Goal: Find contact information: Find contact information

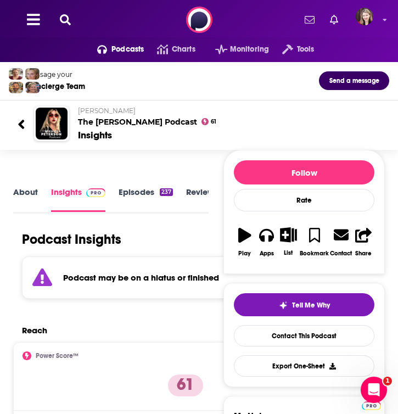
click at [66, 19] on icon at bounding box center [65, 19] width 11 height 11
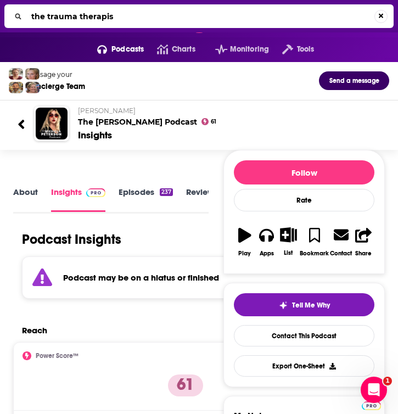
type input "the trauma therapist"
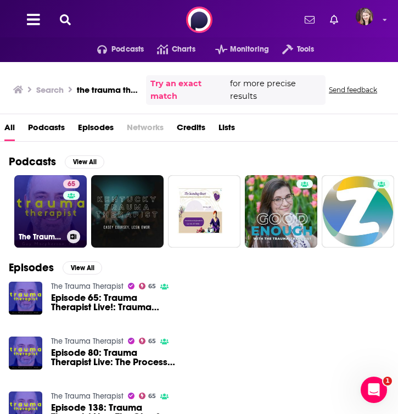
click at [51, 208] on link "65 The Trauma Therapist" at bounding box center [50, 211] width 72 height 72
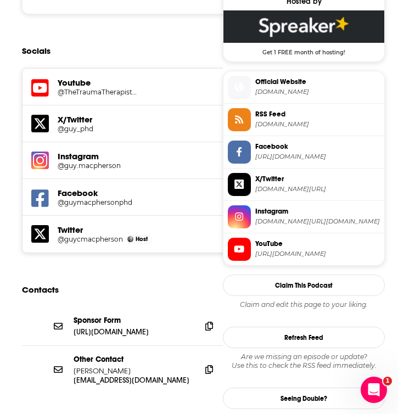
scroll to position [936, 0]
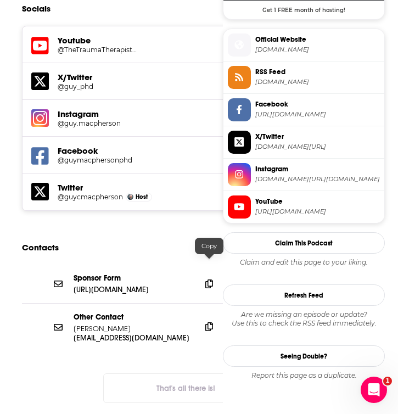
click at [210, 322] on icon at bounding box center [209, 326] width 8 height 9
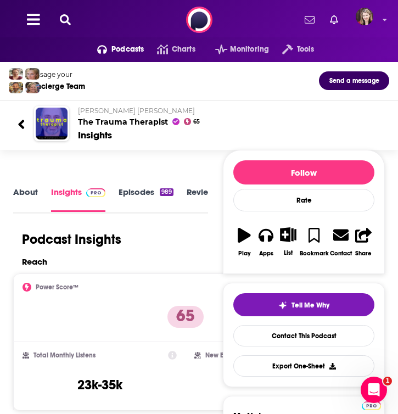
scroll to position [0, 0]
click at [64, 15] on icon at bounding box center [65, 19] width 11 height 11
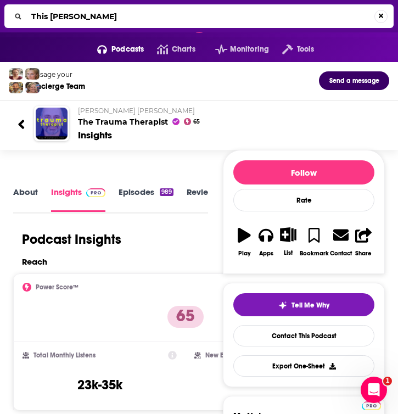
type input "This Jungian Life"
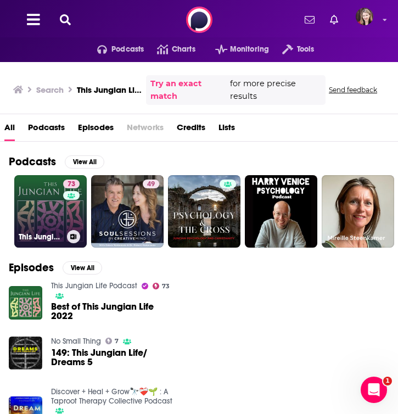
click at [48, 193] on link "73 This Jungian Life Podcast" at bounding box center [50, 211] width 72 height 72
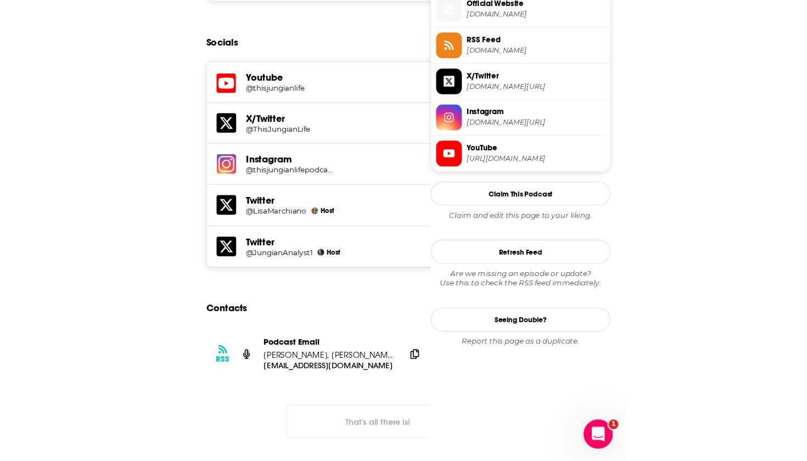
scroll to position [892, 0]
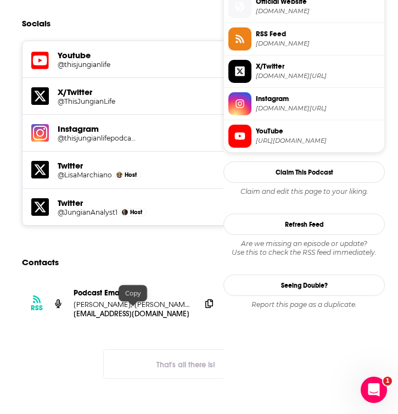
click at [74, 307] on div "RSS Podcast Email [PERSON_NAME], [PERSON_NAME], [PERSON_NAME] [EMAIL_ADDRESS][D…" at bounding box center [185, 337] width 345 height 117
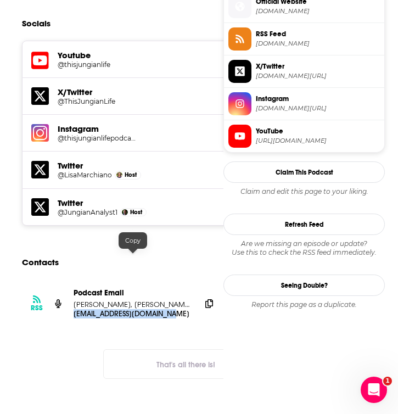
drag, startPoint x: 74, startPoint y: 255, endPoint x: 168, endPoint y: 257, distance: 95.0
click at [168, 309] on p "[EMAIL_ADDRESS][DOMAIN_NAME]" at bounding box center [133, 313] width 119 height 9
copy p "[EMAIL_ADDRESS][DOMAIN_NAME]"
click at [134, 300] on p "[PERSON_NAME], [PERSON_NAME], [PERSON_NAME]" at bounding box center [133, 304] width 119 height 9
click at [133, 300] on p "[PERSON_NAME], [PERSON_NAME], [PERSON_NAME]" at bounding box center [133, 304] width 119 height 9
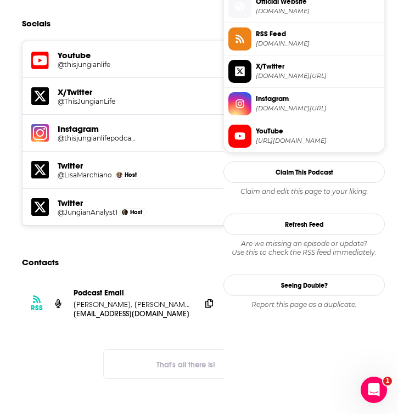
click at [134, 300] on p "[PERSON_NAME], [PERSON_NAME], [PERSON_NAME]" at bounding box center [133, 304] width 119 height 9
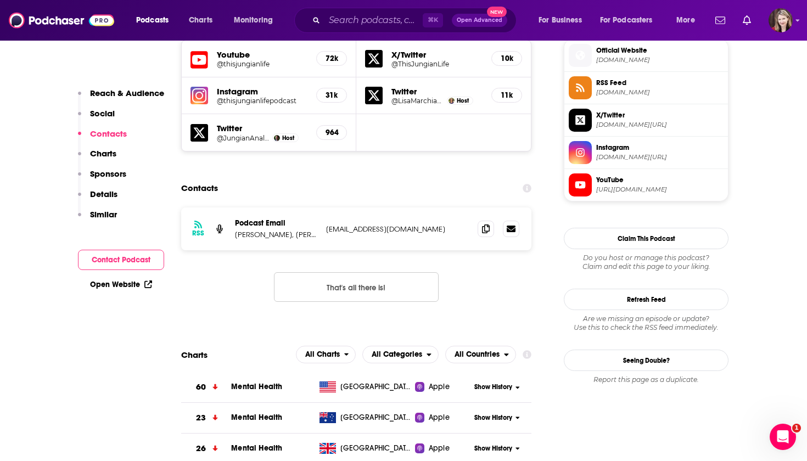
click at [310, 230] on p "[PERSON_NAME], [PERSON_NAME], [PERSON_NAME]" at bounding box center [276, 234] width 82 height 9
click at [306, 230] on p "[PERSON_NAME], [PERSON_NAME], [PERSON_NAME]" at bounding box center [276, 234] width 82 height 9
click at [313, 230] on p "[PERSON_NAME], [PERSON_NAME], [PERSON_NAME]" at bounding box center [276, 234] width 82 height 9
drag, startPoint x: 296, startPoint y: 170, endPoint x: 316, endPoint y: 174, distance: 20.2
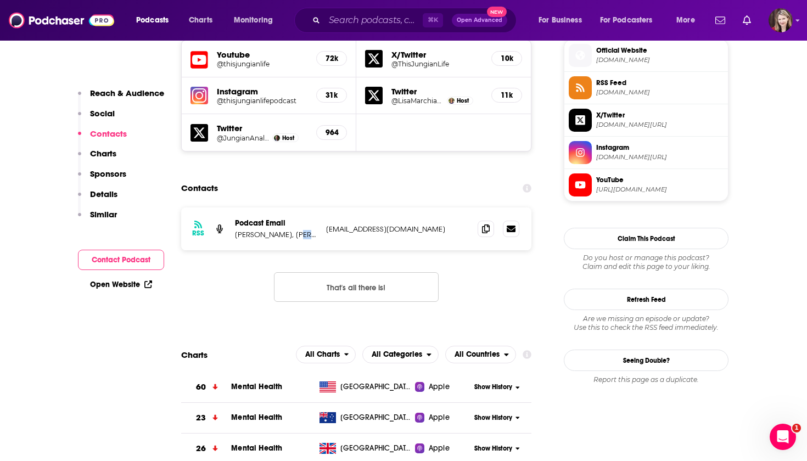
click at [316, 230] on p "[PERSON_NAME], [PERSON_NAME], [PERSON_NAME]" at bounding box center [276, 234] width 82 height 9
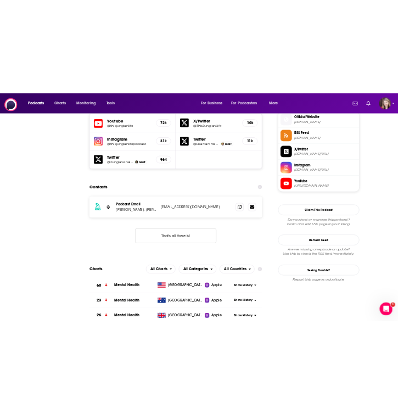
scroll to position [0, 0]
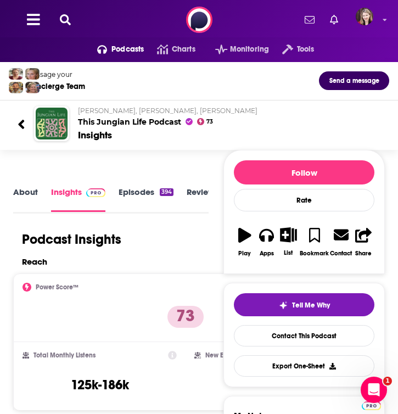
click at [64, 18] on icon at bounding box center [65, 19] width 11 height 11
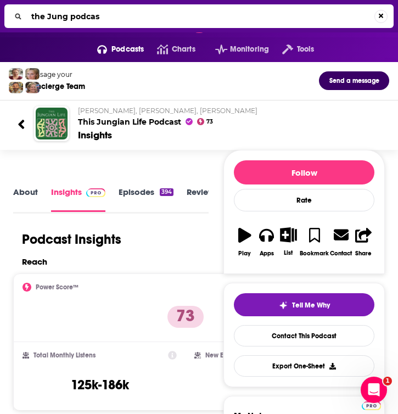
type input "the Jung podcast"
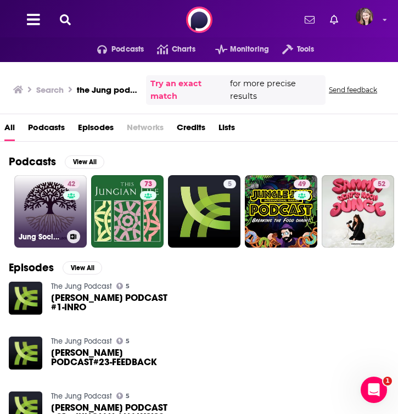
click at [48, 215] on link "42 Jung Society Melbourne Podcast" at bounding box center [50, 211] width 72 height 72
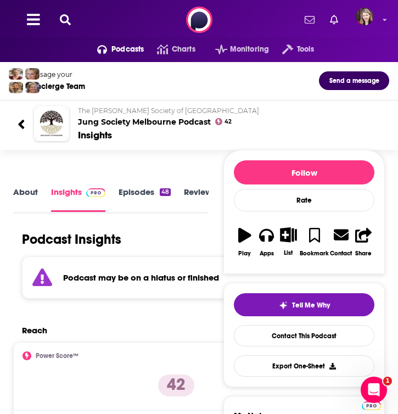
click at [65, 18] on icon at bounding box center [65, 19] width 11 height 11
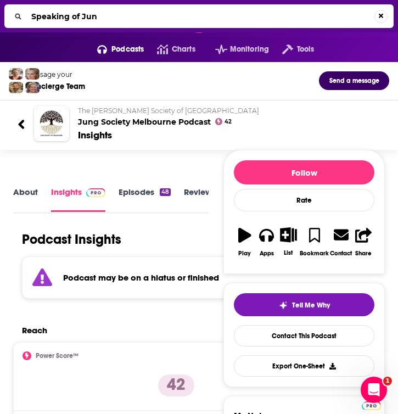
type input "Speaking of [PERSON_NAME]"
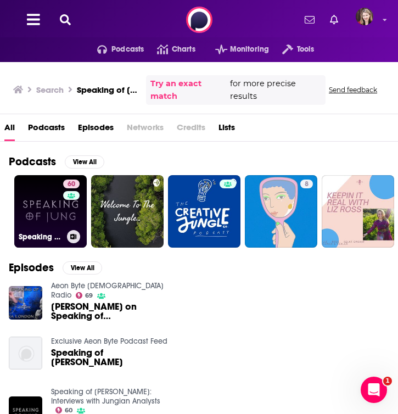
click at [50, 209] on link "60 Speaking of [PERSON_NAME]: Interviews with Jungian Analysts" at bounding box center [50, 211] width 72 height 72
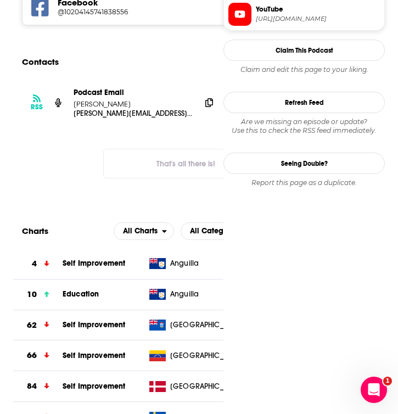
scroll to position [1050, 0]
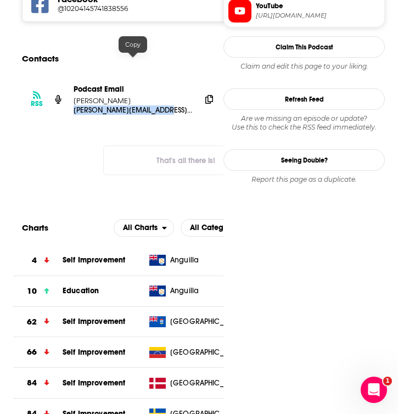
drag, startPoint x: 70, startPoint y: 59, endPoint x: 177, endPoint y: 64, distance: 107.1
click at [177, 76] on div "RSS Podcast Email [PERSON_NAME] [PERSON_NAME][EMAIL_ADDRESS][DOMAIN_NAME] [PERS…" at bounding box center [186, 100] width 328 height 48
copy p "[PERSON_NAME][EMAIL_ADDRESS][DOMAIN_NAME]"
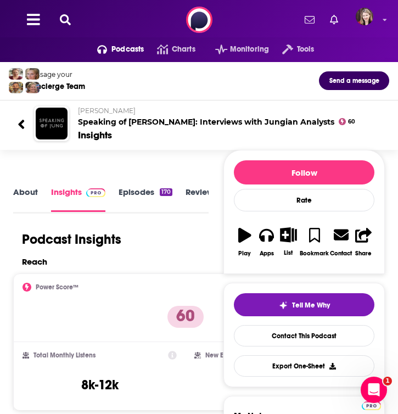
scroll to position [0, 0]
click at [63, 19] on icon at bounding box center [65, 19] width 11 height 11
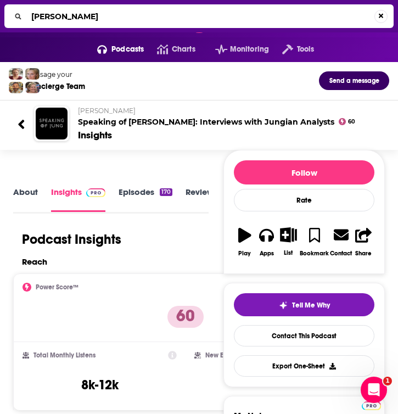
type input "[PERSON_NAME] Podcast"
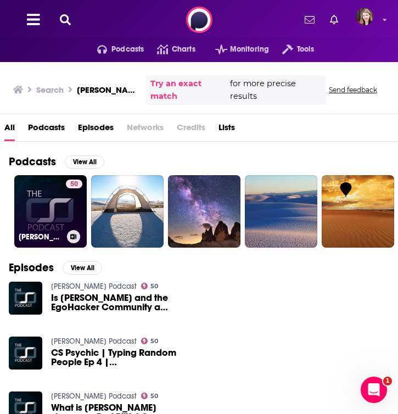
click at [51, 216] on link "50 [PERSON_NAME] Podcast" at bounding box center [50, 211] width 72 height 72
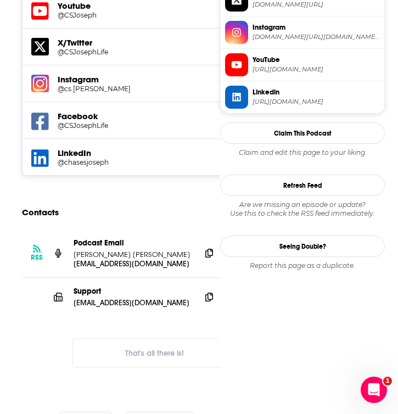
scroll to position [1107, 0]
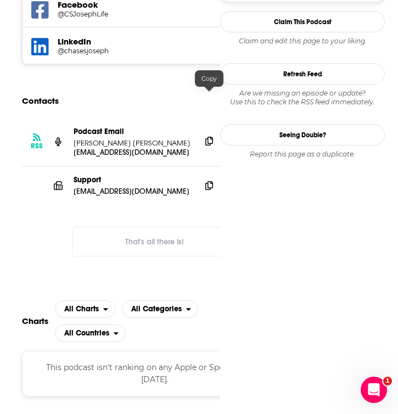
click at [210, 137] on icon at bounding box center [209, 141] width 8 height 9
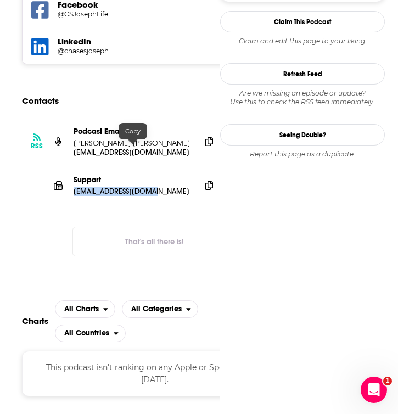
drag, startPoint x: 71, startPoint y: 145, endPoint x: 151, endPoint y: 148, distance: 80.1
click at [151, 166] on div "Support [EMAIL_ADDRESS][DOMAIN_NAME][MEDICAL_DATA][EMAIL_ADDRESS][DOMAIN_NAME]" at bounding box center [155, 185] width 266 height 38
copy p "[EMAIL_ADDRESS][DOMAIN_NAME]"
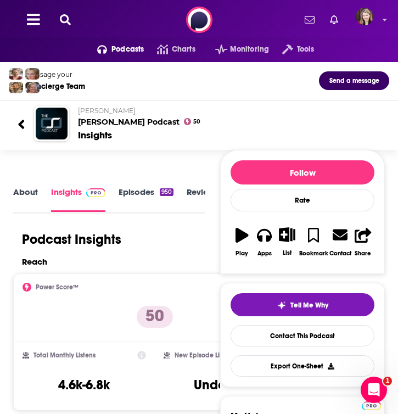
scroll to position [0, 0]
click at [66, 16] on icon at bounding box center [65, 19] width 11 height 11
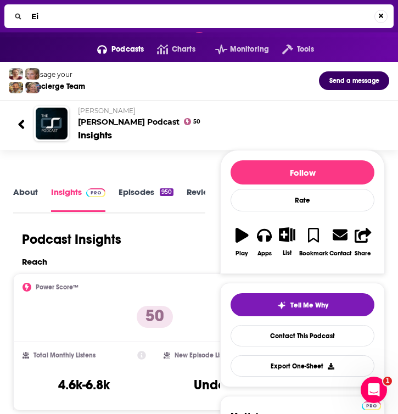
type input "E"
type input "Digital Jung"
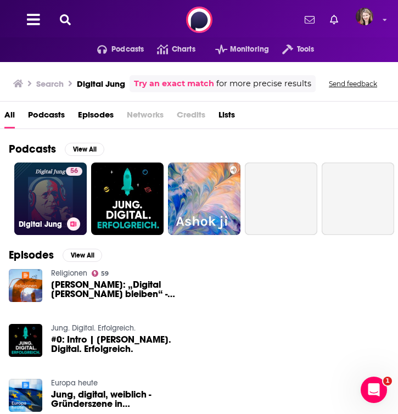
click at [50, 209] on link "56 Digital Jung" at bounding box center [50, 198] width 72 height 72
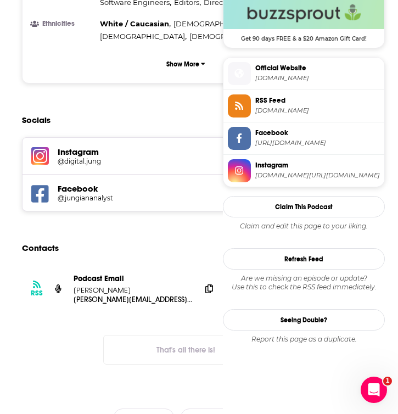
scroll to position [803, 0]
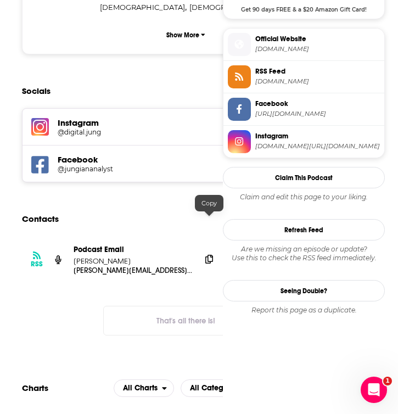
click at [210, 255] on icon at bounding box center [209, 259] width 8 height 9
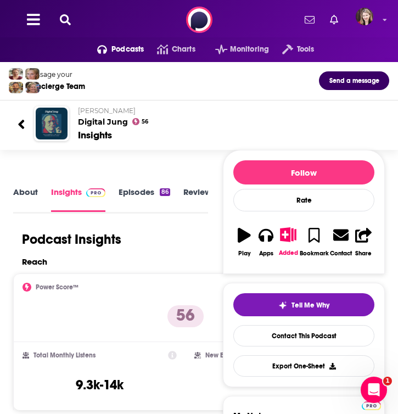
scroll to position [0, 0]
click at [67, 20] on icon at bounding box center [65, 19] width 11 height 11
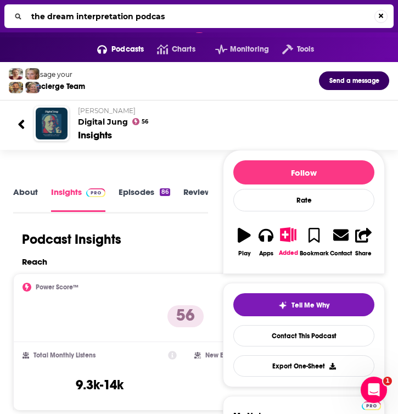
type input "the dream interpretation podcast"
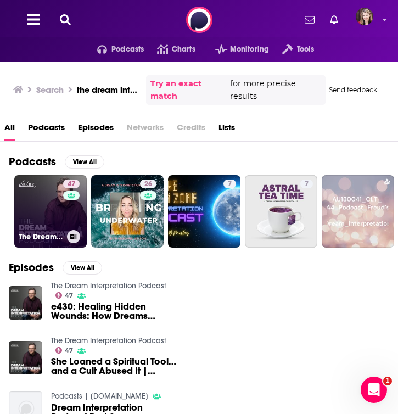
click at [47, 215] on link "47 The Dream Interpretation Podcast" at bounding box center [50, 211] width 72 height 72
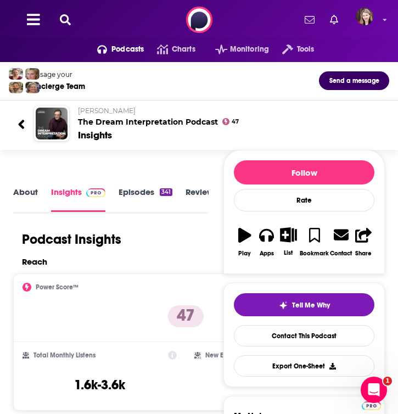
click at [67, 16] on icon at bounding box center [65, 19] width 11 height 11
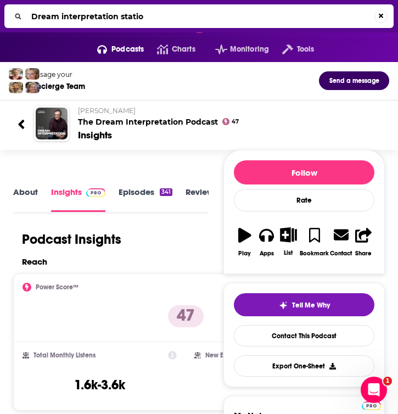
type input "Dream interpretation station"
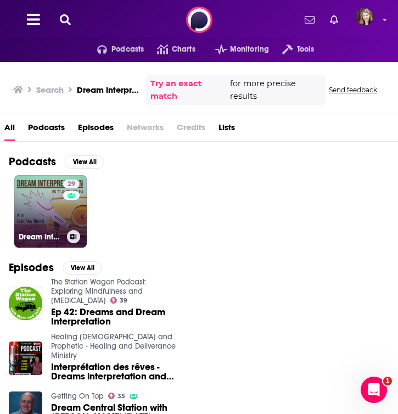
click at [37, 202] on link "29 Dream Interpretation Station" at bounding box center [50, 211] width 72 height 72
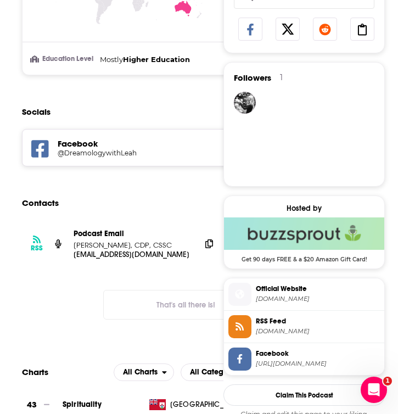
scroll to position [688, 0]
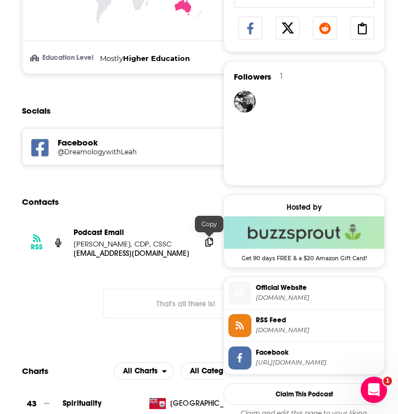
click at [212, 243] on icon at bounding box center [209, 242] width 8 height 9
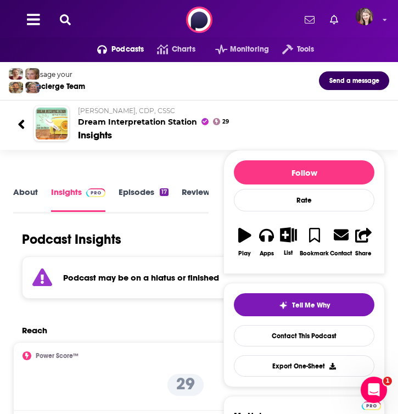
scroll to position [0, 0]
click at [63, 19] on icon at bounding box center [65, 19] width 11 height 11
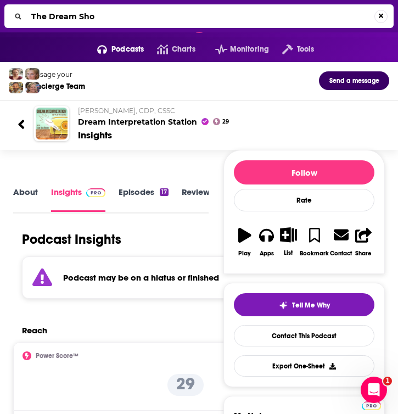
type input "The Dream Show"
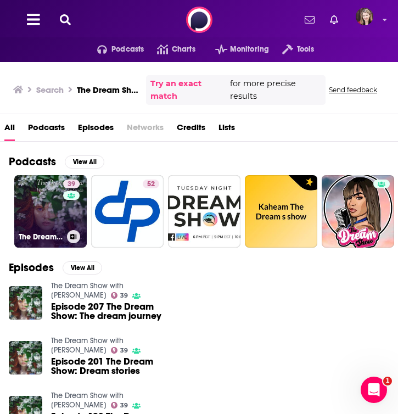
click at [62, 215] on link "39 The Dream Show with [PERSON_NAME]" at bounding box center [50, 211] width 72 height 72
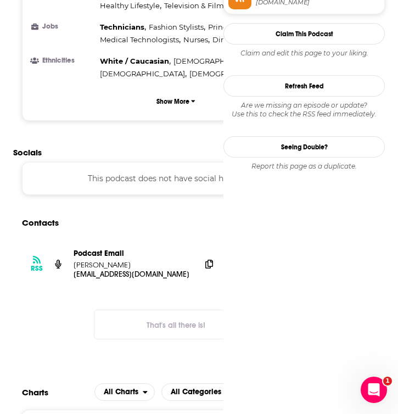
scroll to position [835, 0]
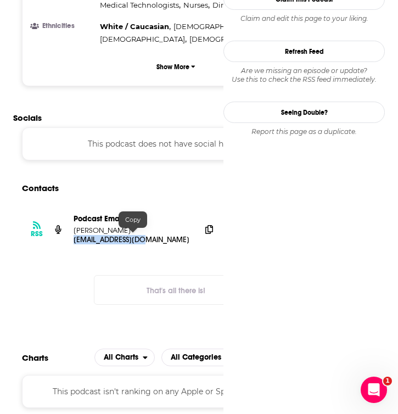
drag, startPoint x: 71, startPoint y: 236, endPoint x: 157, endPoint y: 239, distance: 86.2
click at [157, 239] on div "RSS Podcast Email [PERSON_NAME] [EMAIL_ADDRESS][DOMAIN_NAME] [EMAIL_ADDRESS][DO…" at bounding box center [176, 229] width 308 height 48
copy p "[EMAIL_ADDRESS][DOMAIN_NAME]"
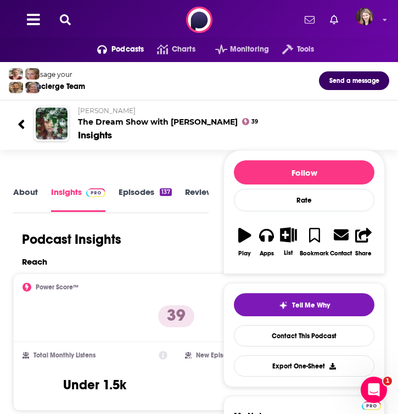
scroll to position [0, 0]
click at [68, 18] on icon at bounding box center [65, 19] width 11 height 11
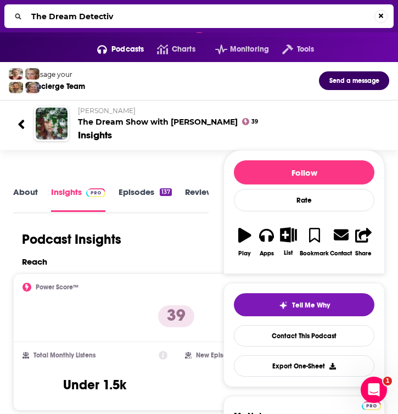
type input "The Dream Detective"
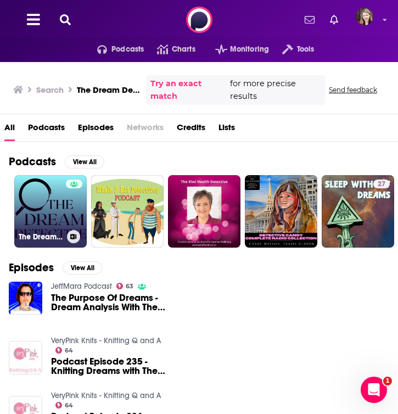
click at [32, 221] on link "The Dream Detective Podcast" at bounding box center [50, 211] width 72 height 72
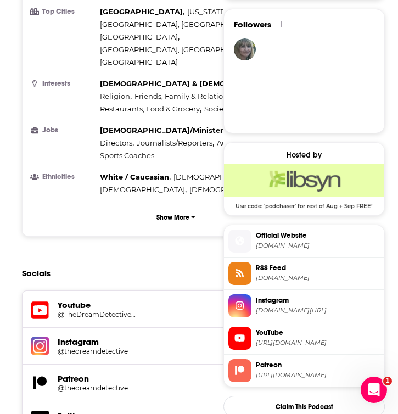
scroll to position [937, 0]
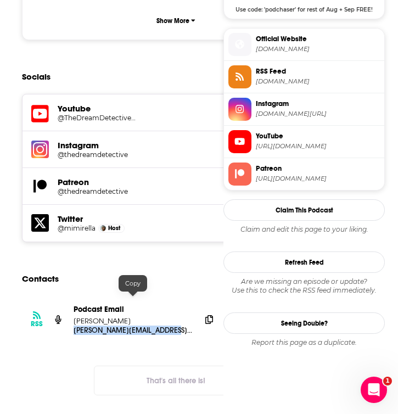
drag, startPoint x: 72, startPoint y: 298, endPoint x: 181, endPoint y: 301, distance: 109.3
click at [182, 301] on div "RSS Podcast Email [PERSON_NAME] [PERSON_NAME][EMAIL_ADDRESS][DOMAIN_NAME] [PERS…" at bounding box center [176, 320] width 308 height 48
copy p "[PERSON_NAME][EMAIL_ADDRESS][DOMAIN_NAME]"
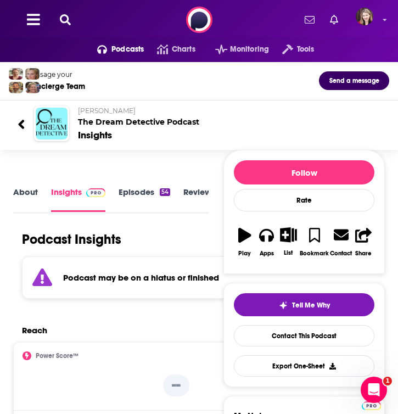
scroll to position [0, 0]
click at [64, 17] on icon at bounding box center [65, 19] width 11 height 11
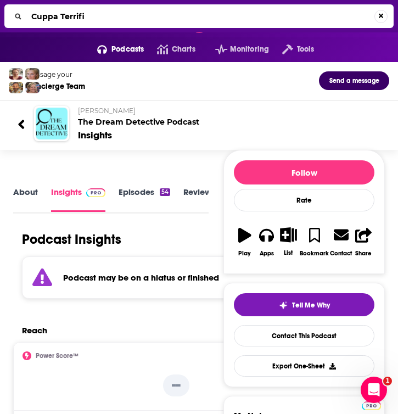
type input "Cuppa Terrific"
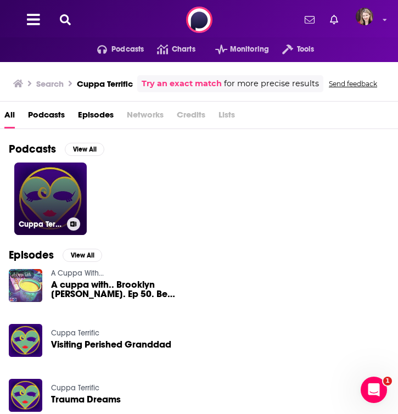
click at [36, 204] on link "Cuppa Terrific" at bounding box center [50, 198] width 72 height 72
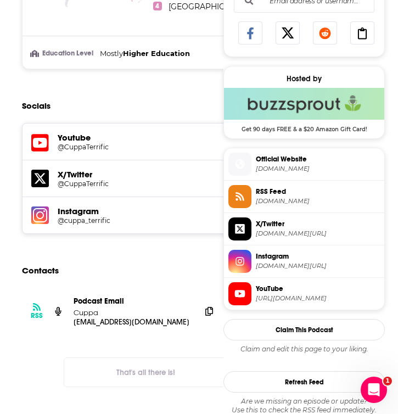
scroll to position [766, 0]
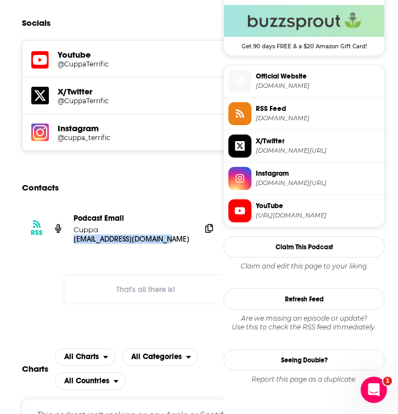
drag, startPoint x: 74, startPoint y: 215, endPoint x: 168, endPoint y: 221, distance: 94.6
click at [168, 221] on div "RSS Podcast Email Cuppa [EMAIL_ADDRESS][DOMAIN_NAME] [DOMAIN_NAME][EMAIL_ADDRES…" at bounding box center [146, 229] width 248 height 48
copy p "[EMAIL_ADDRESS][DOMAIN_NAME]"
